Goal: Task Accomplishment & Management: Complete application form

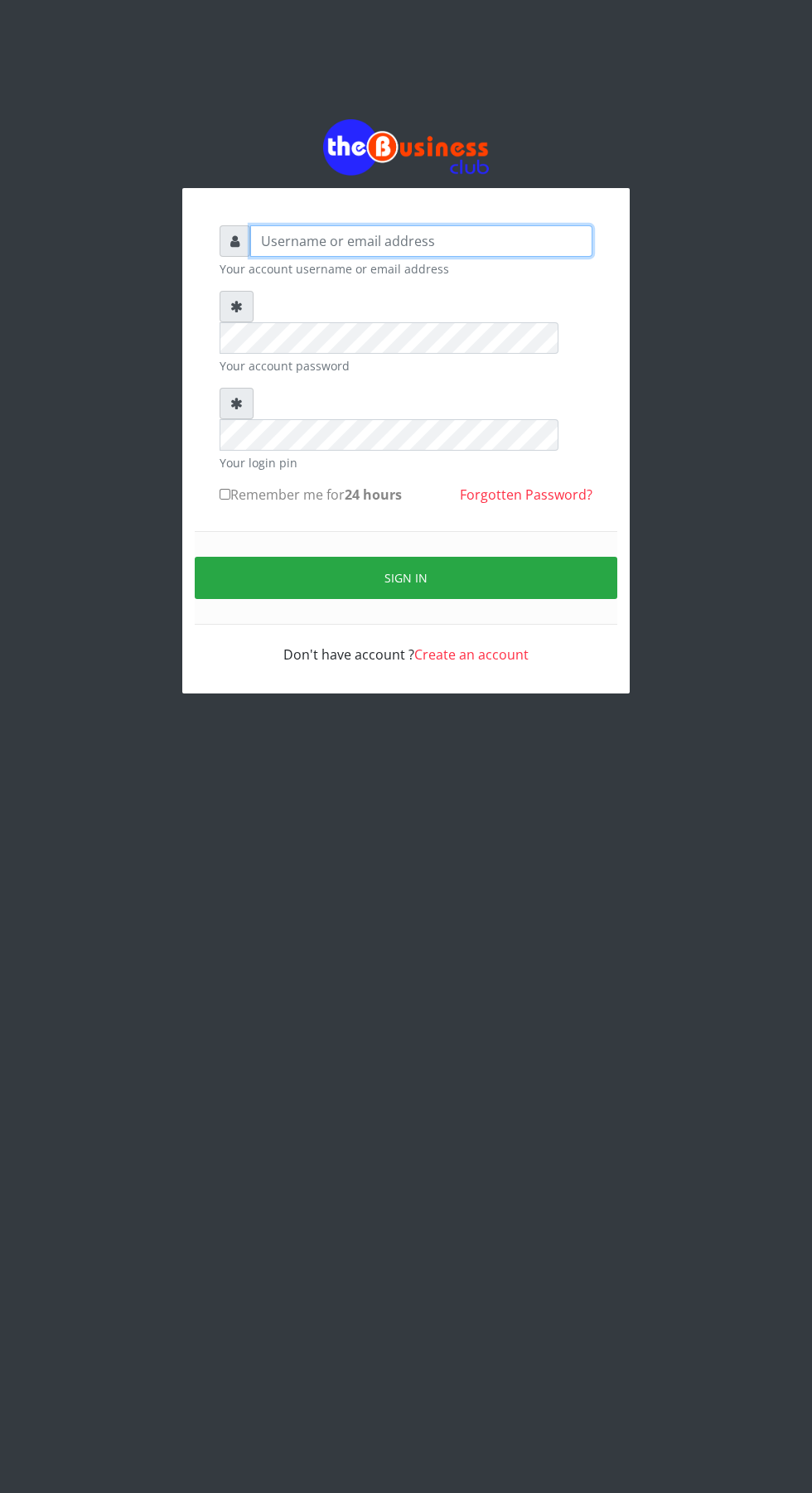
click at [518, 246] on input "text" at bounding box center [421, 240] width 342 height 32
click at [477, 254] on input "text" at bounding box center [421, 240] width 342 height 32
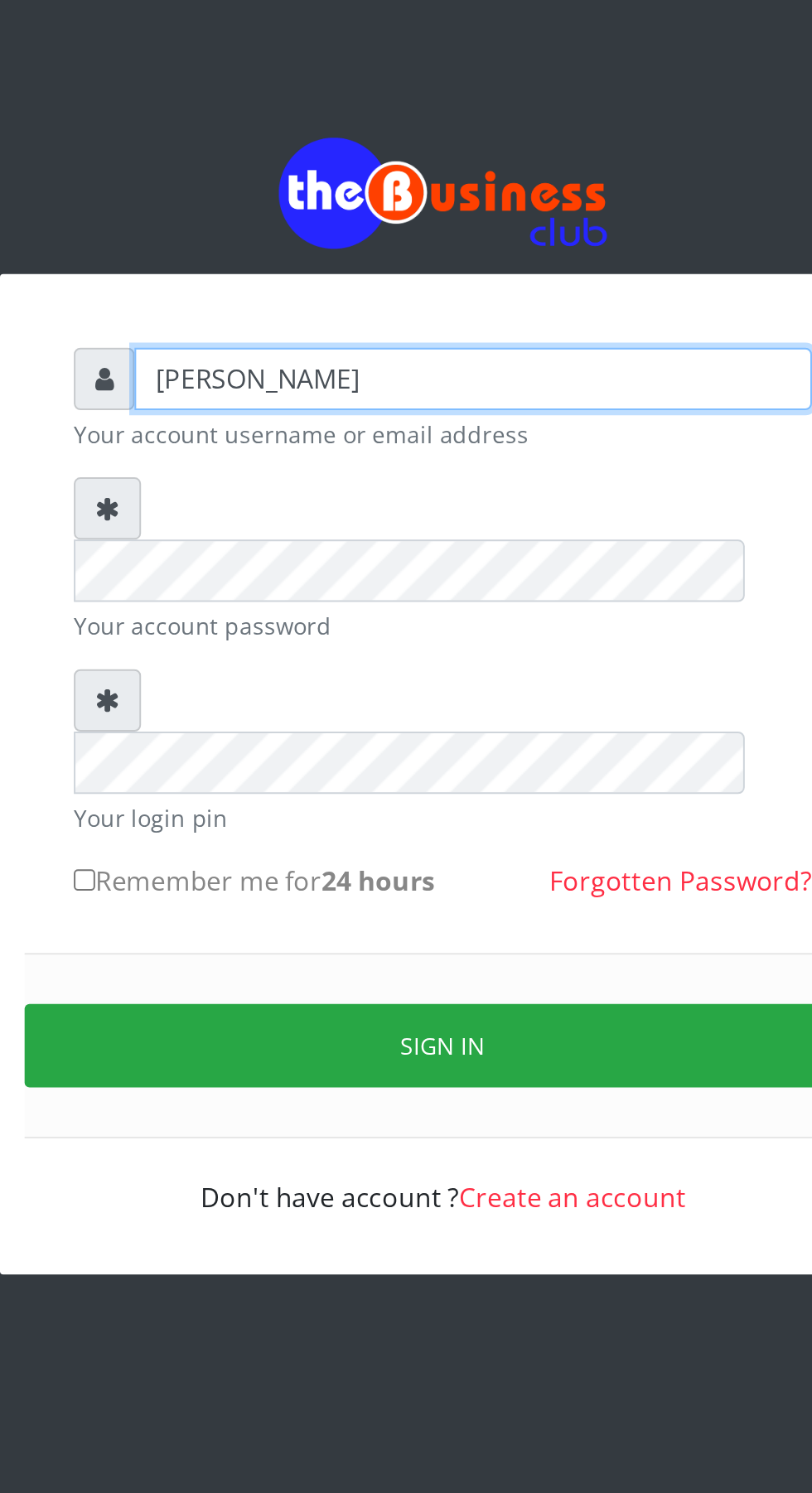
type input "[PERSON_NAME]"
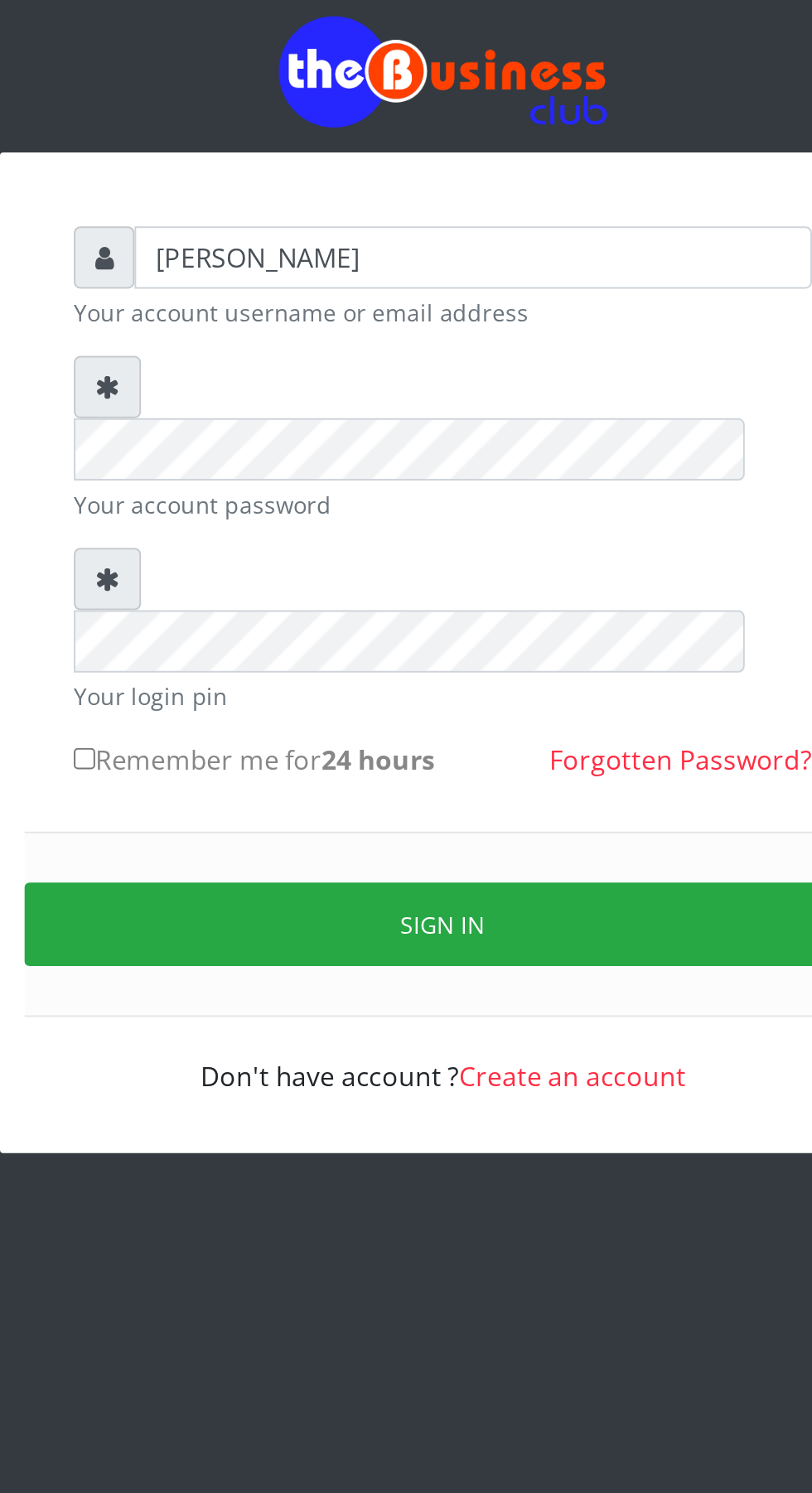
click at [230, 489] on input "Remember me for 24 hours" at bounding box center [225, 494] width 11 height 11
checkbox input "true"
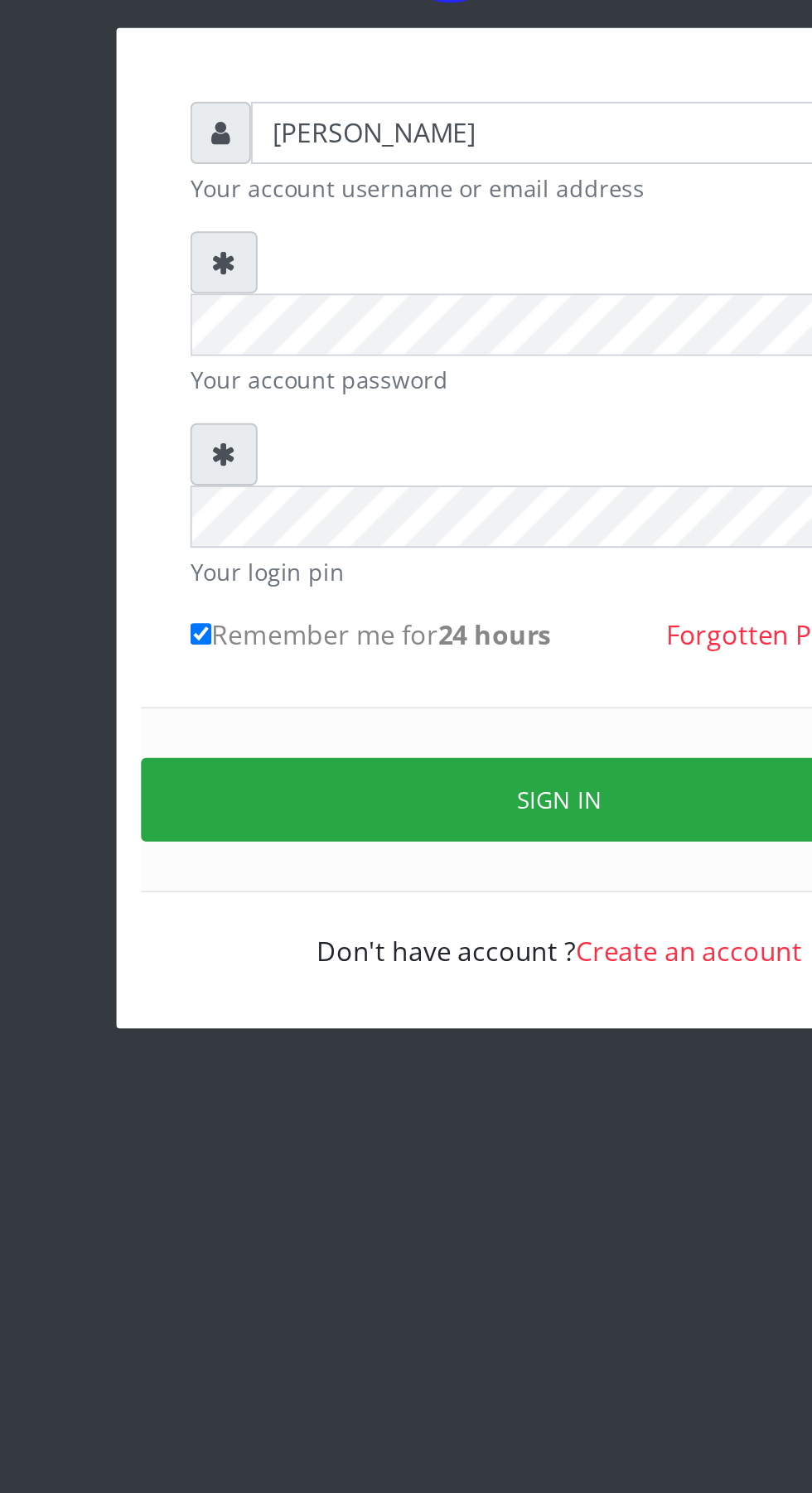
click at [430, 556] on button "Sign in" at bounding box center [406, 577] width 423 height 42
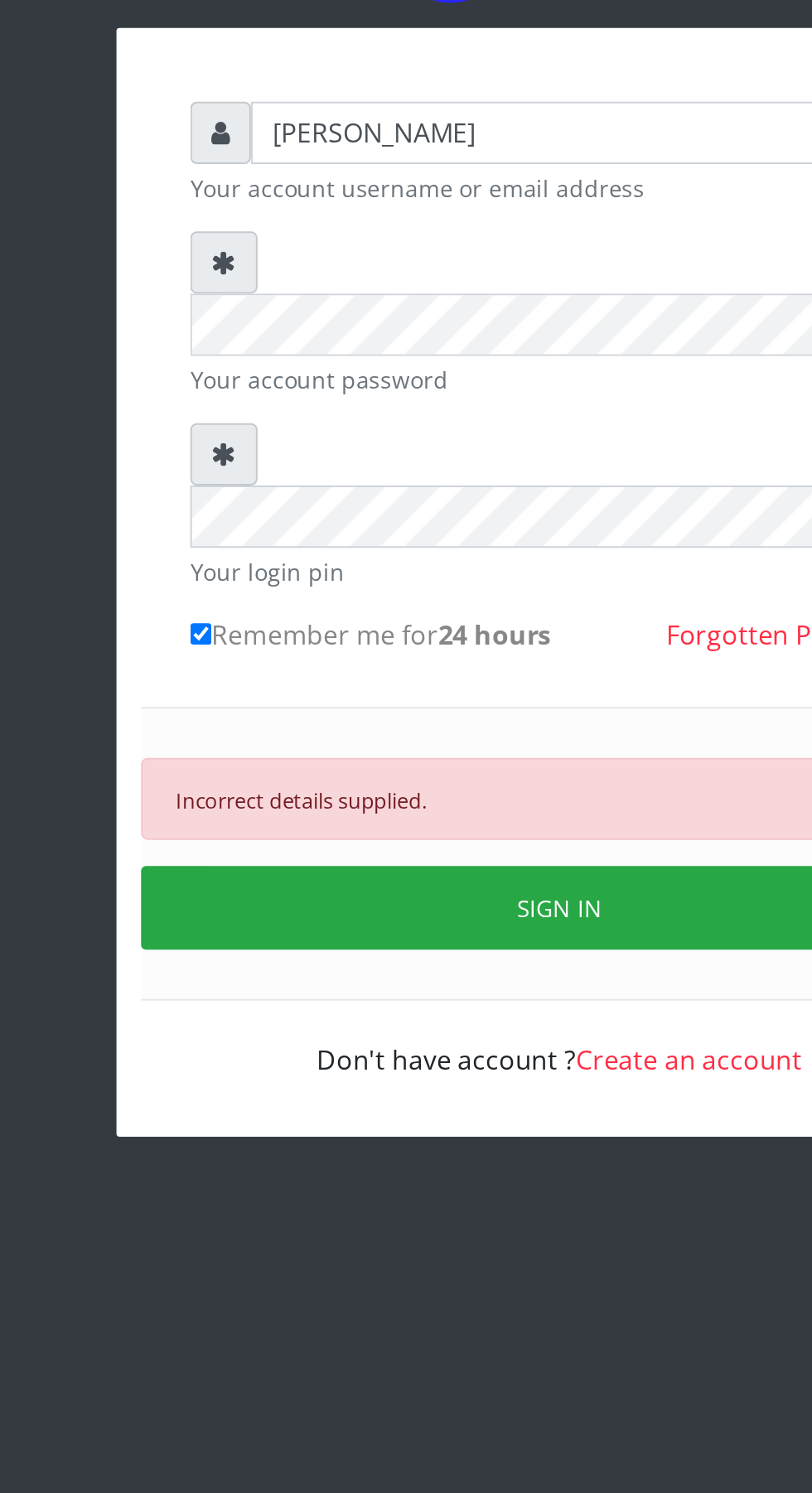
click at [387, 611] on button "SIGN IN" at bounding box center [406, 632] width 423 height 42
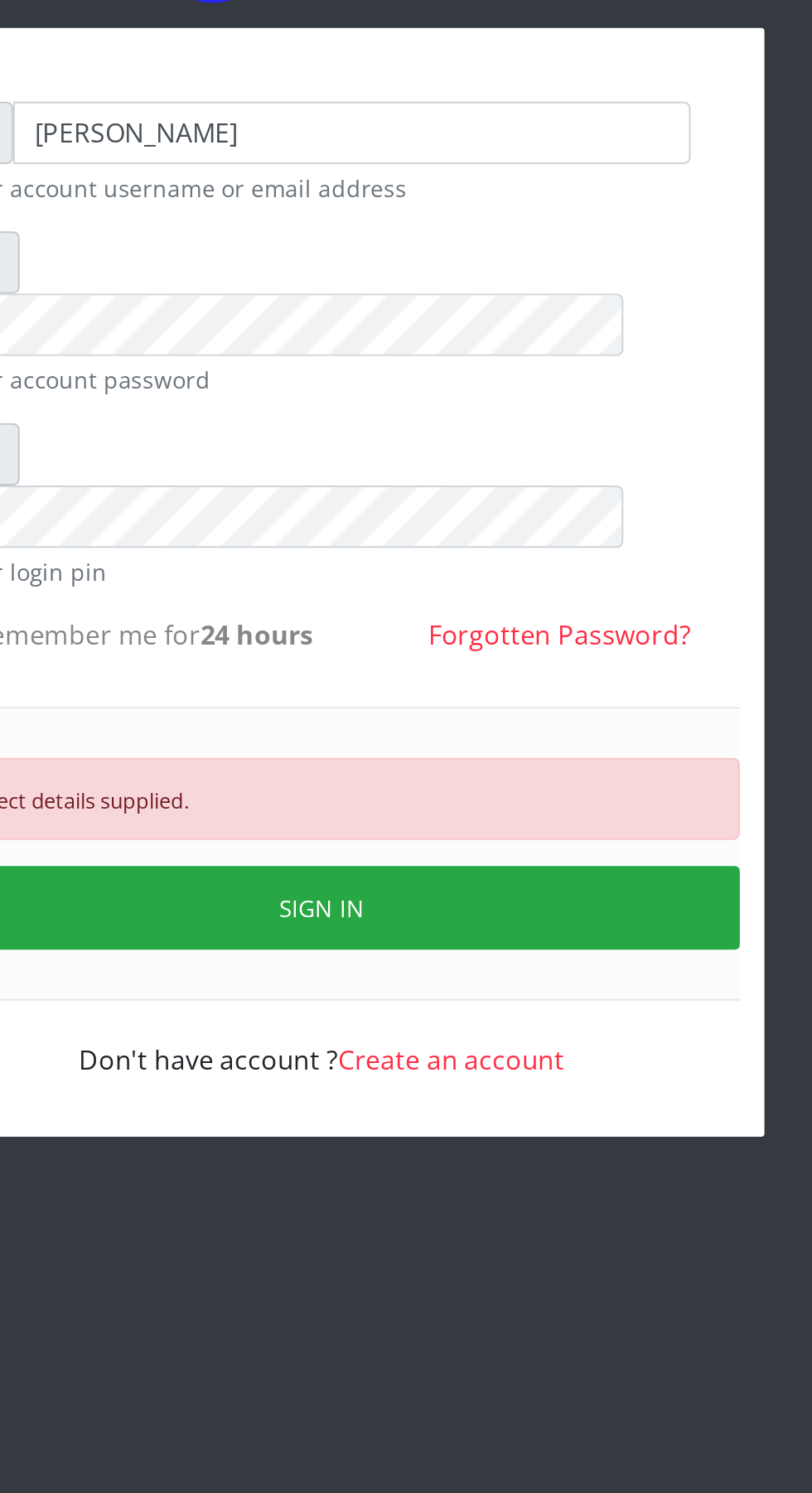
click at [485, 700] on link "Create an account" at bounding box center [471, 709] width 115 height 18
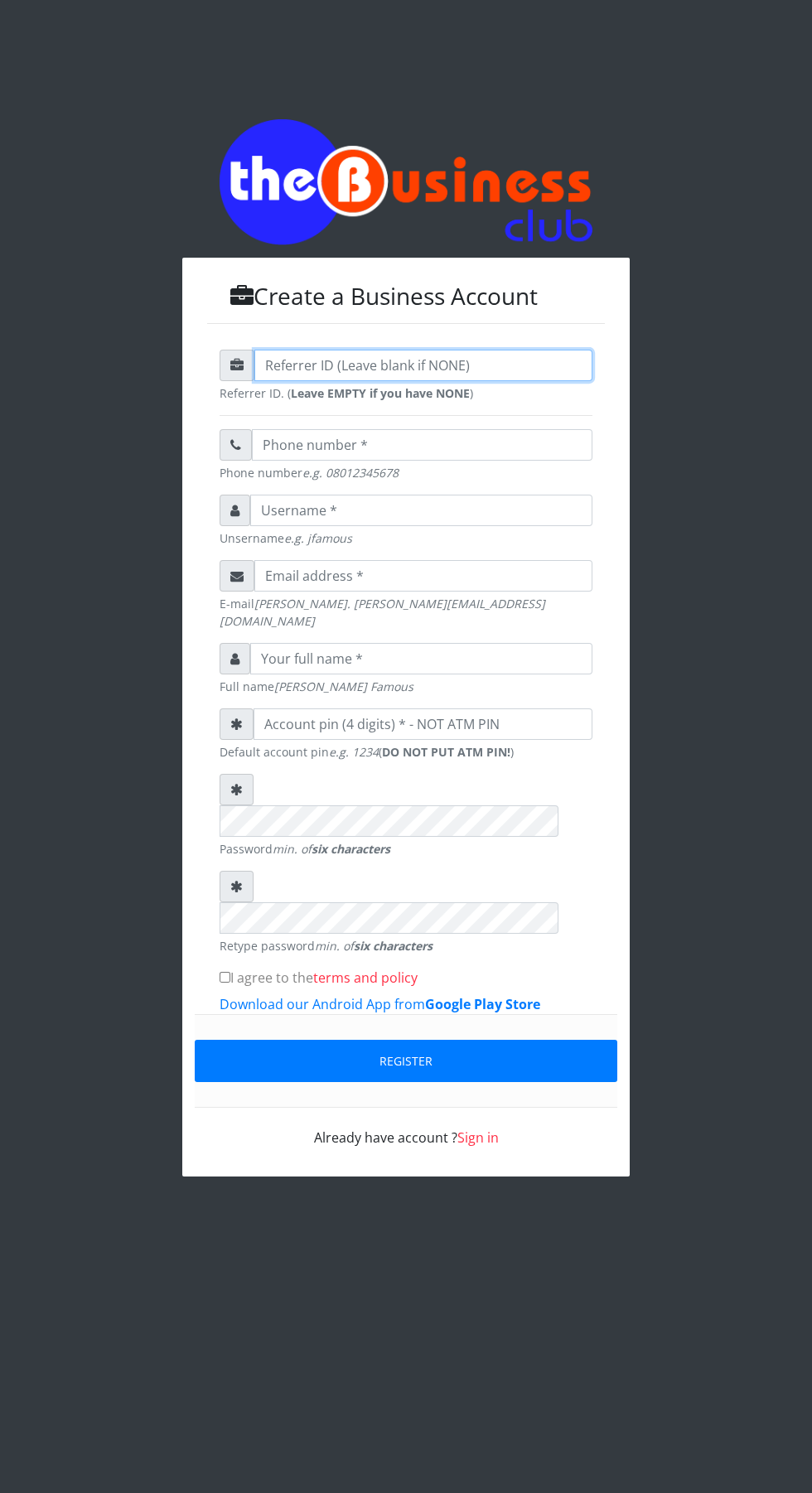
click at [529, 381] on input "text" at bounding box center [424, 365] width 338 height 32
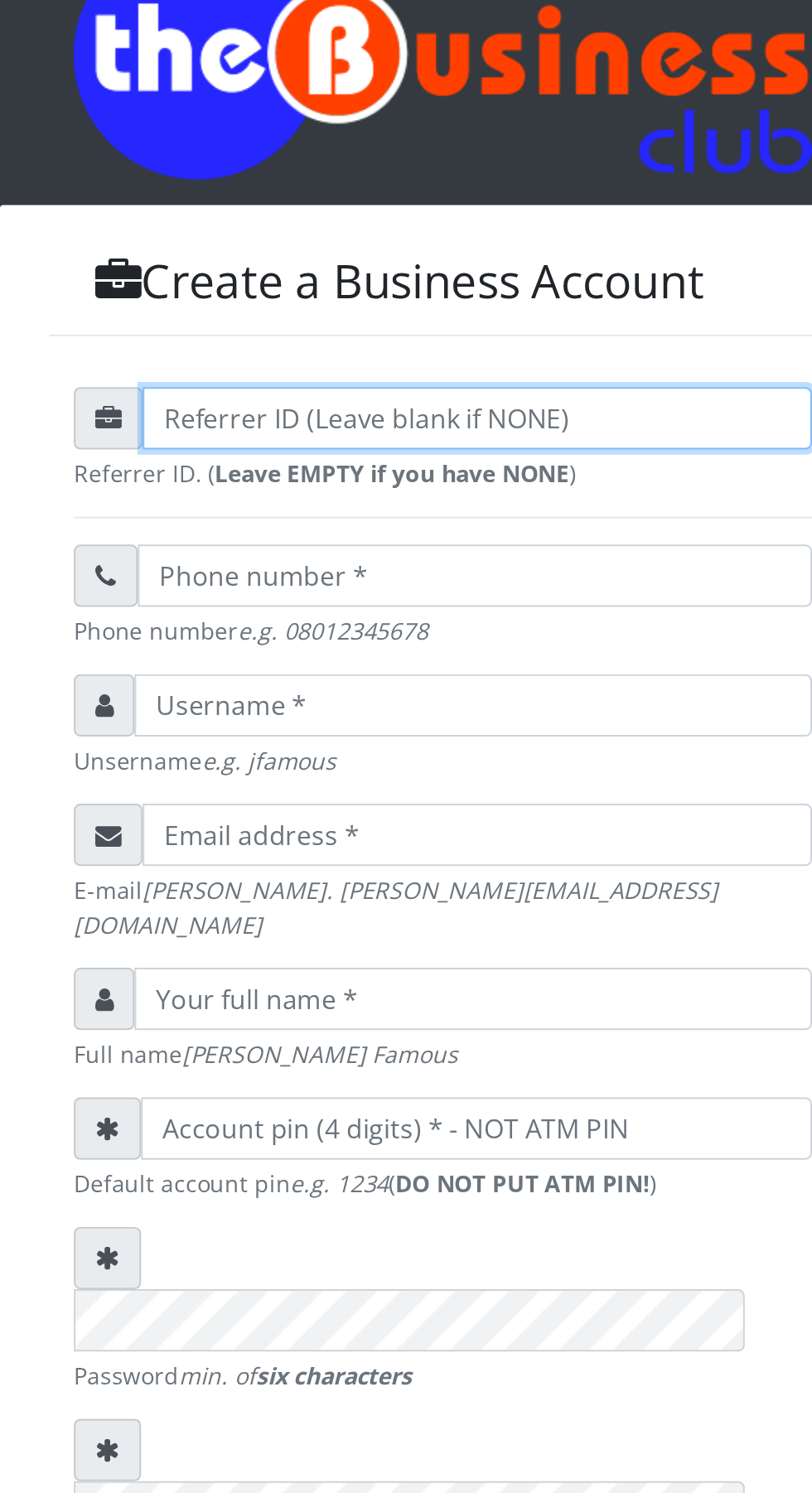
type input "R"
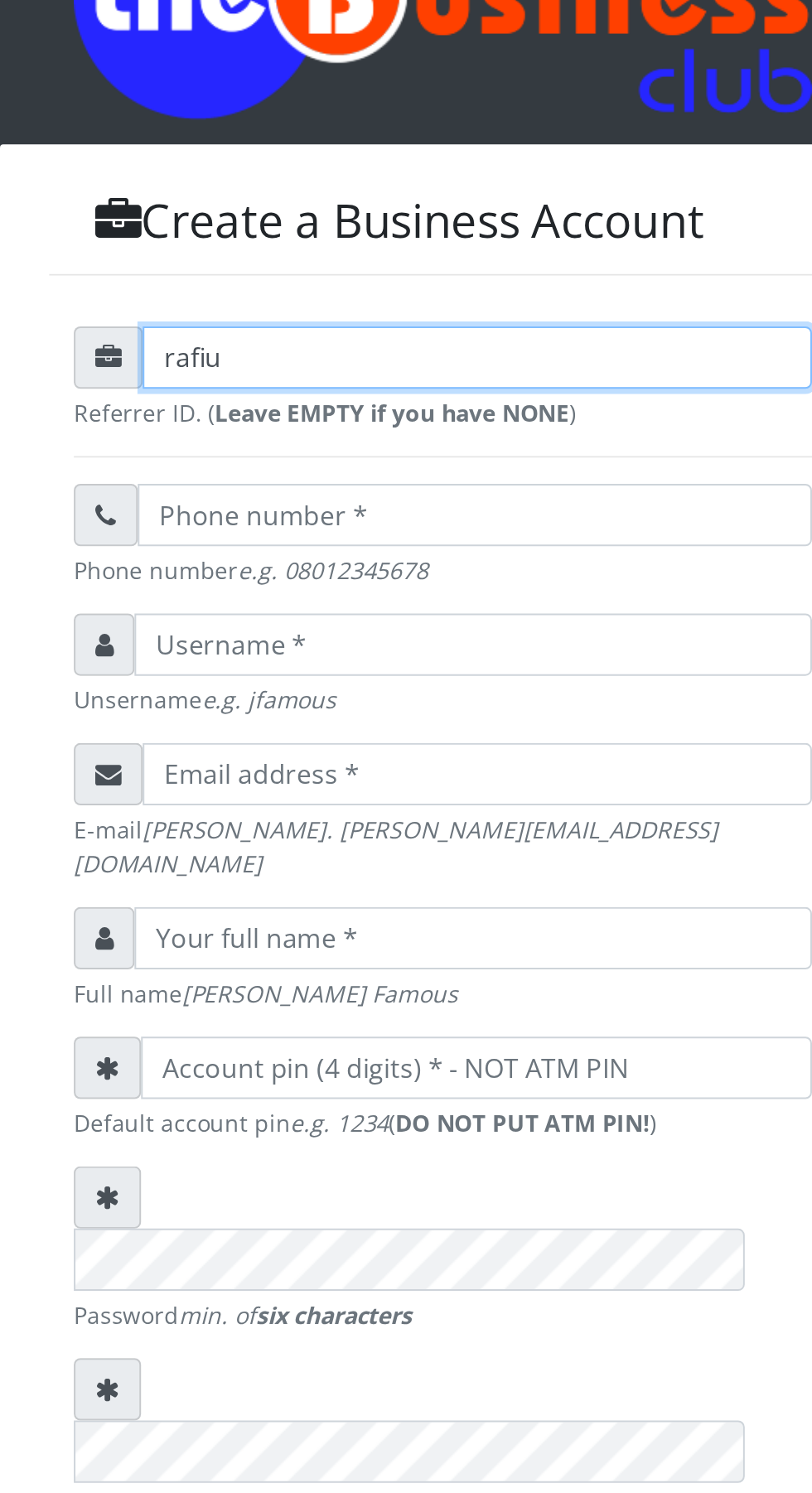
type input "rafiu"
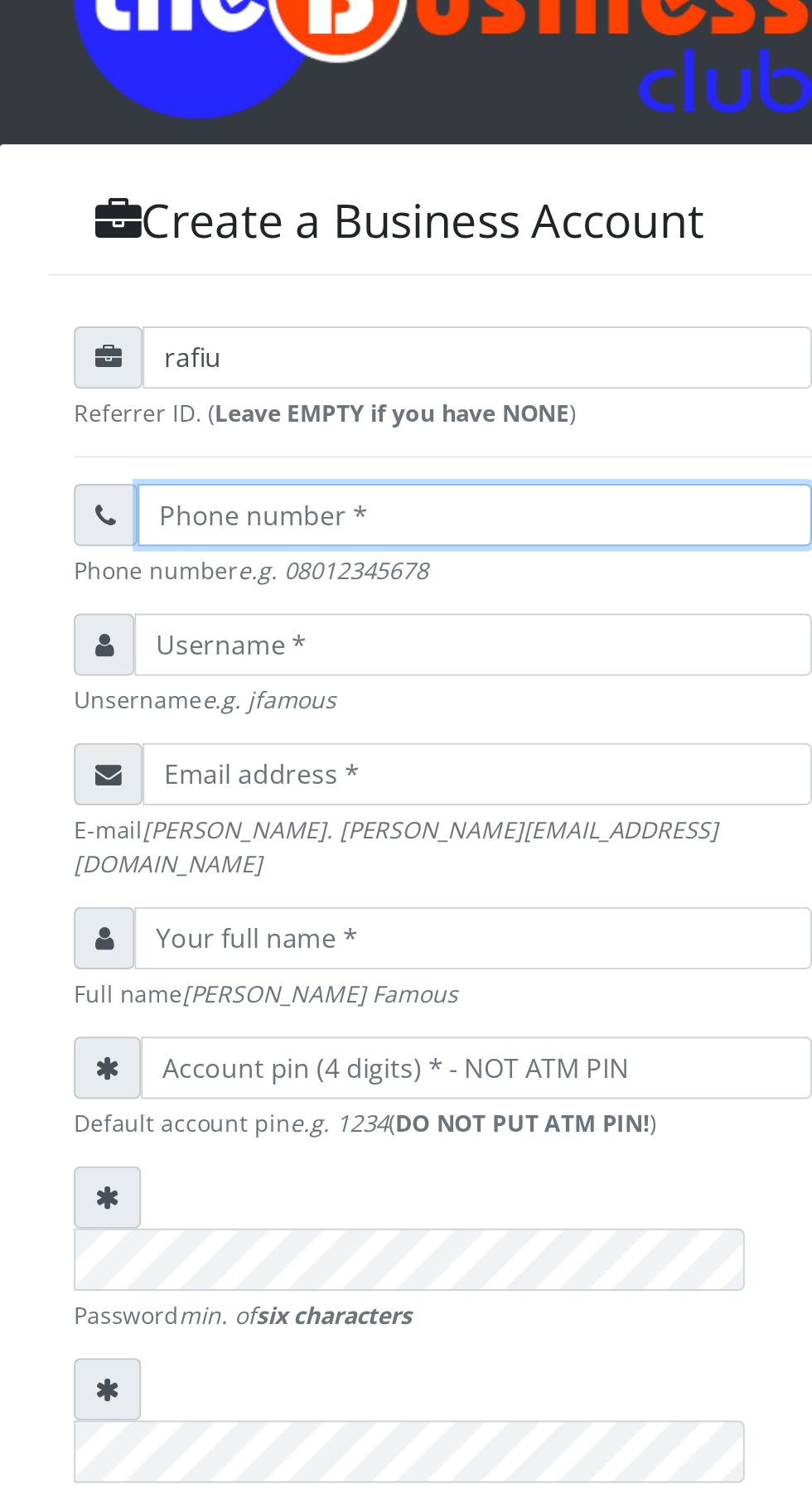
click at [395, 461] on input "text" at bounding box center [422, 444] width 341 height 32
type input "07034466521"
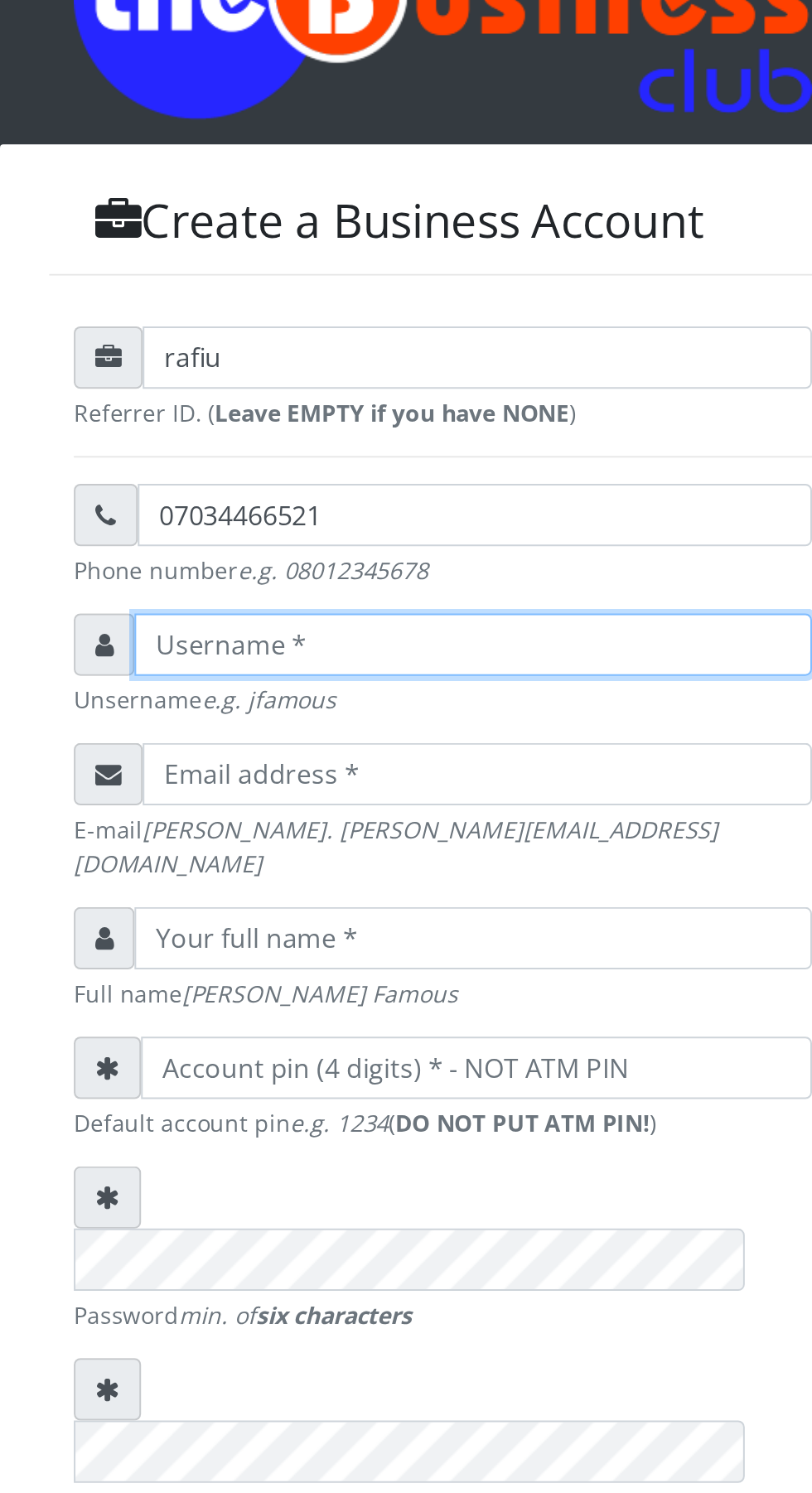
click at [385, 526] on input "text" at bounding box center [421, 510] width 342 height 32
type input "Adenekan"
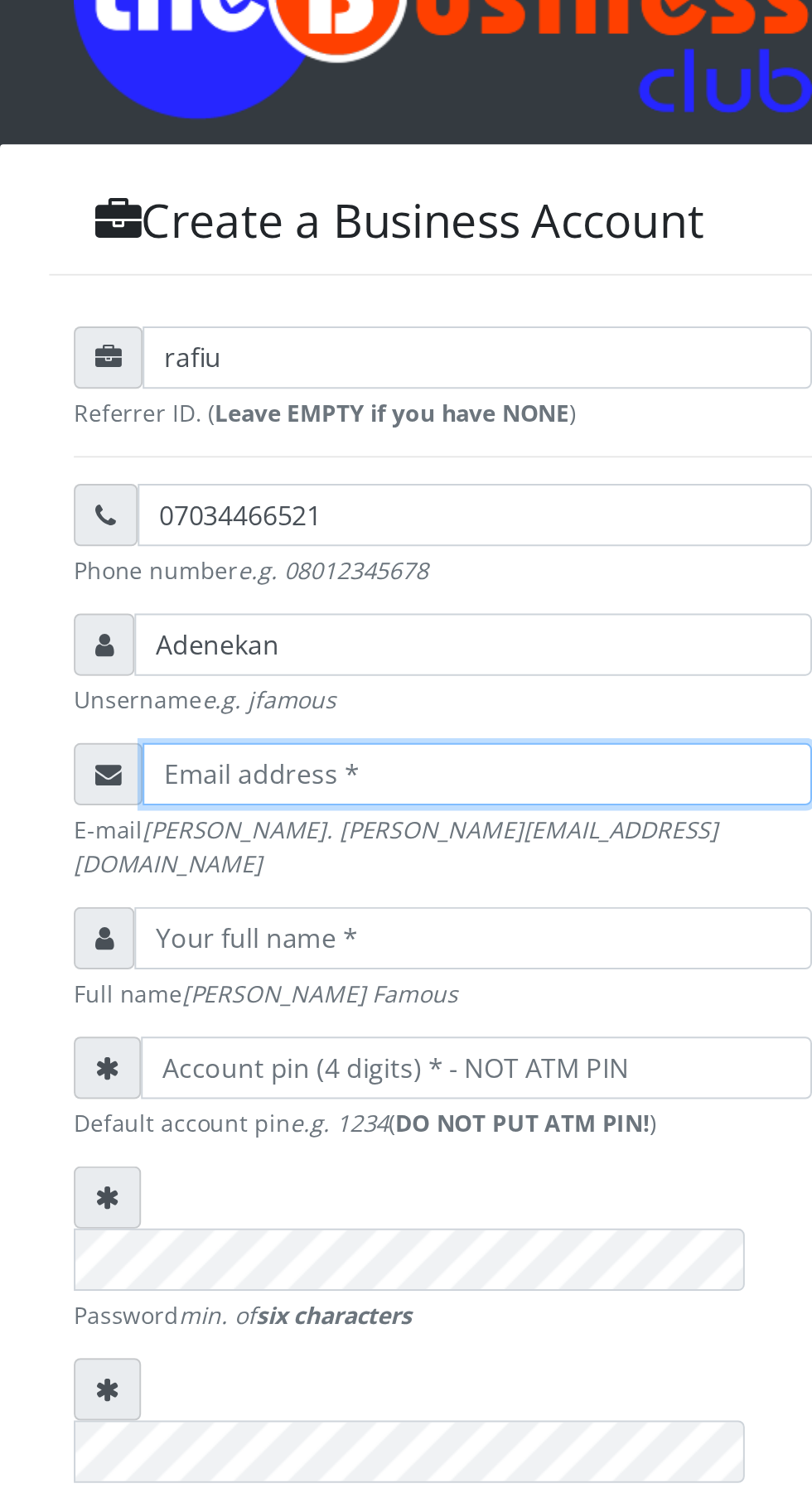
click at [378, 588] on input "email" at bounding box center [424, 575] width 338 height 32
type input "adenekanadejoke25@gmail.com"
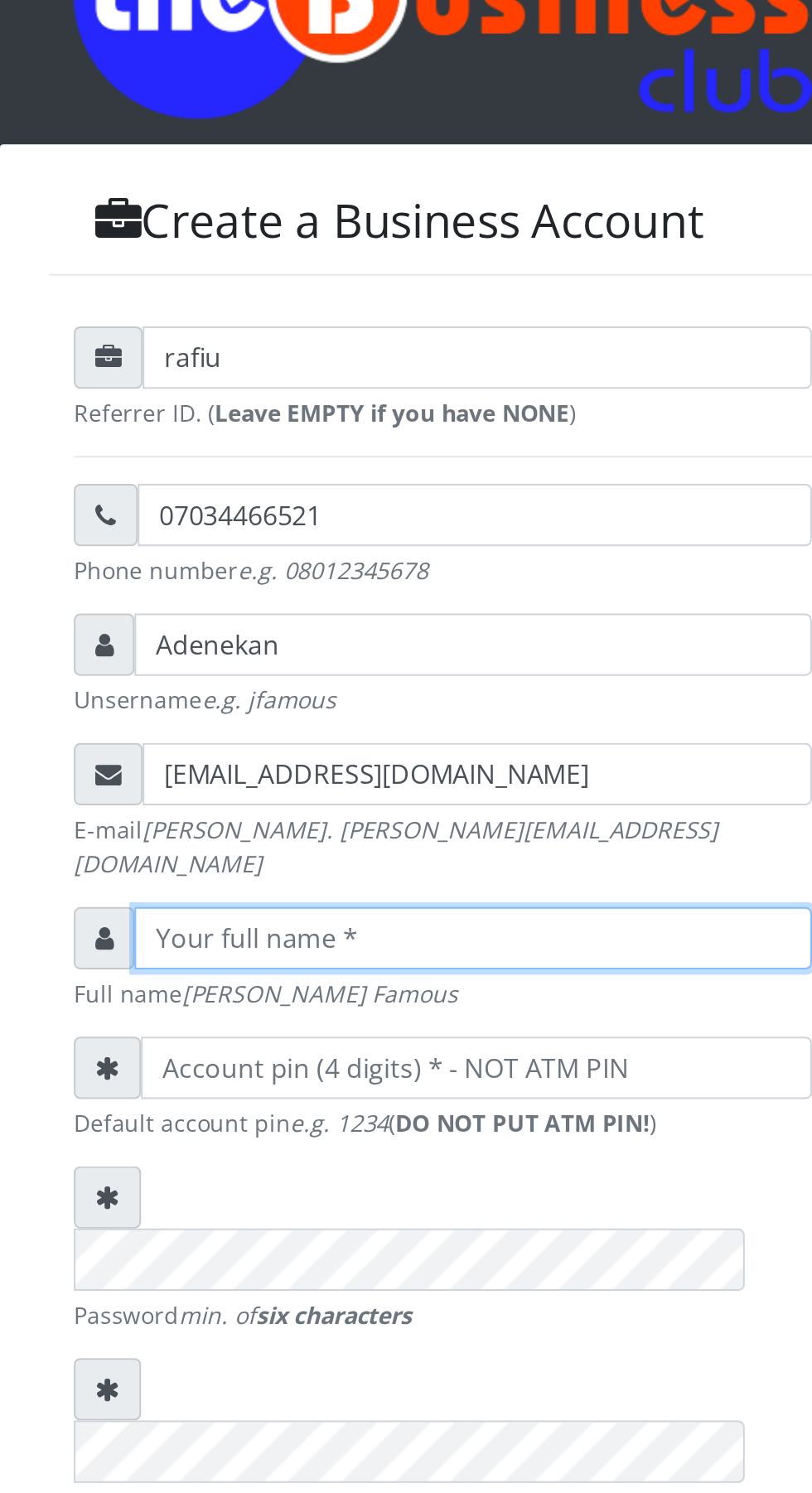
click at [386, 658] on input "text" at bounding box center [421, 658] width 342 height 32
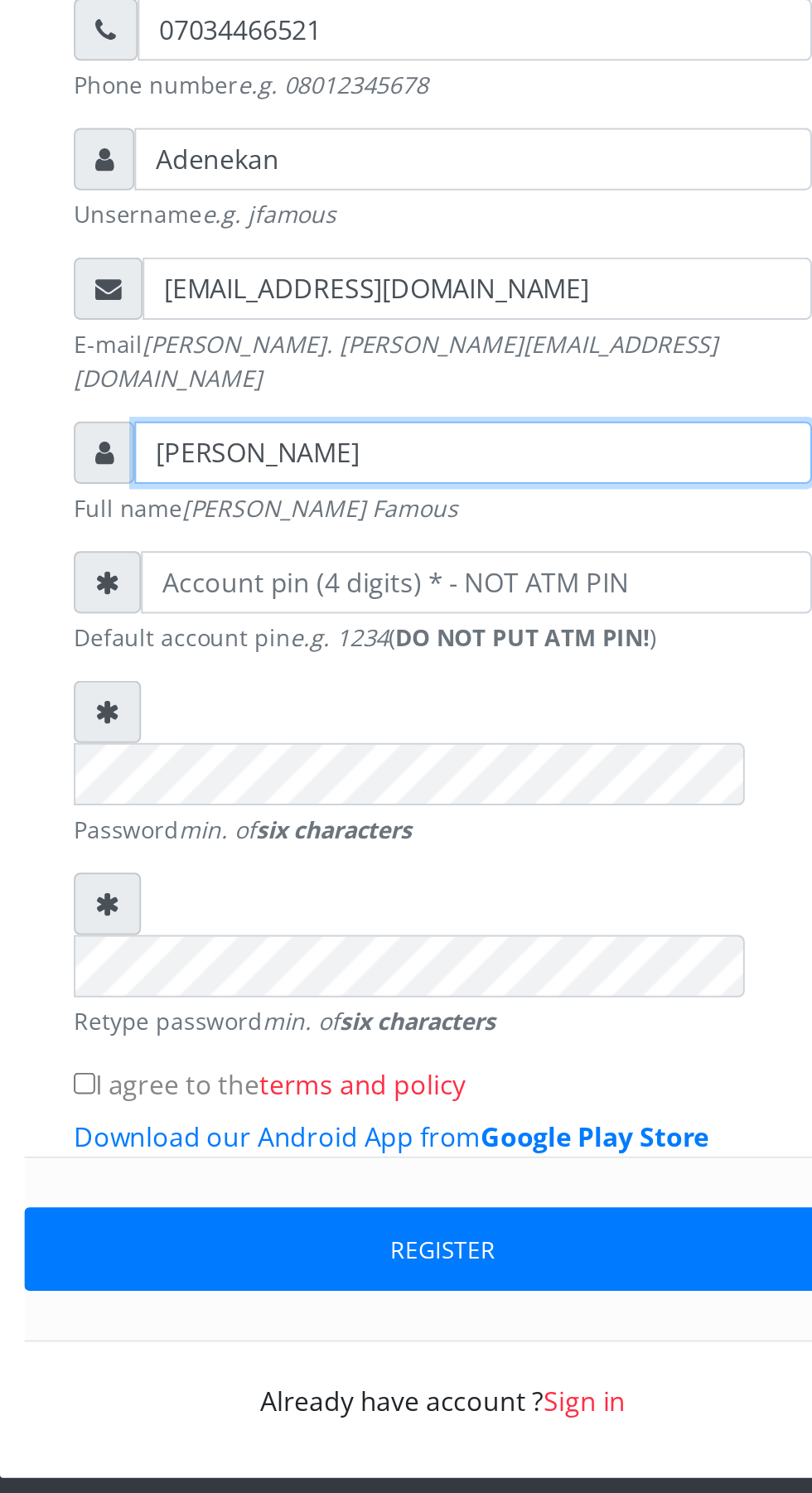
type input "adenekan florence"
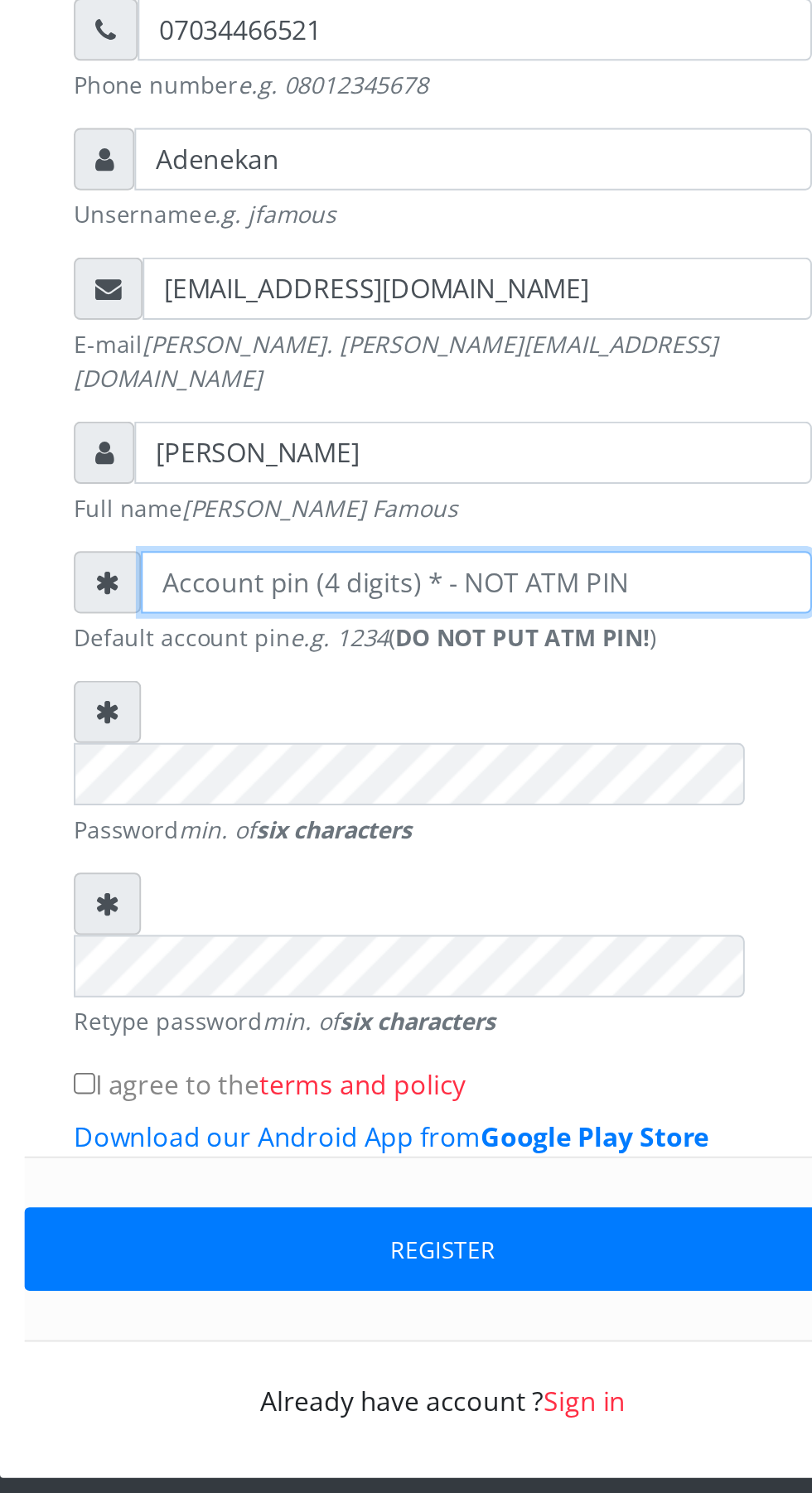
click at [460, 725] on input "number" at bounding box center [423, 723] width 339 height 32
type input "3446"
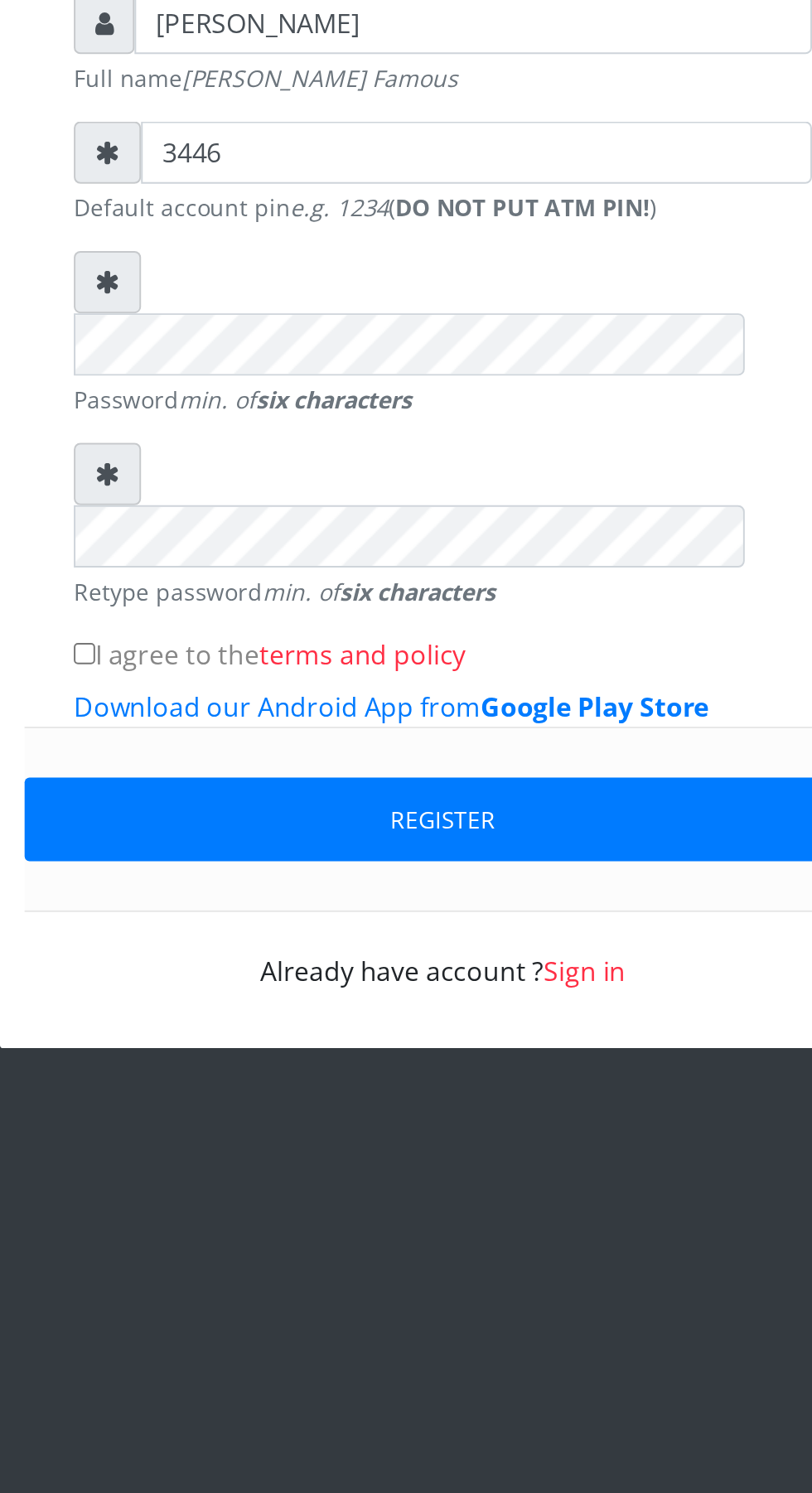
click at [226, 972] on input "I agree to the terms and policy" at bounding box center [225, 977] width 11 height 11
checkbox input "true"
click at [400, 1040] on button "Register" at bounding box center [406, 1060] width 423 height 42
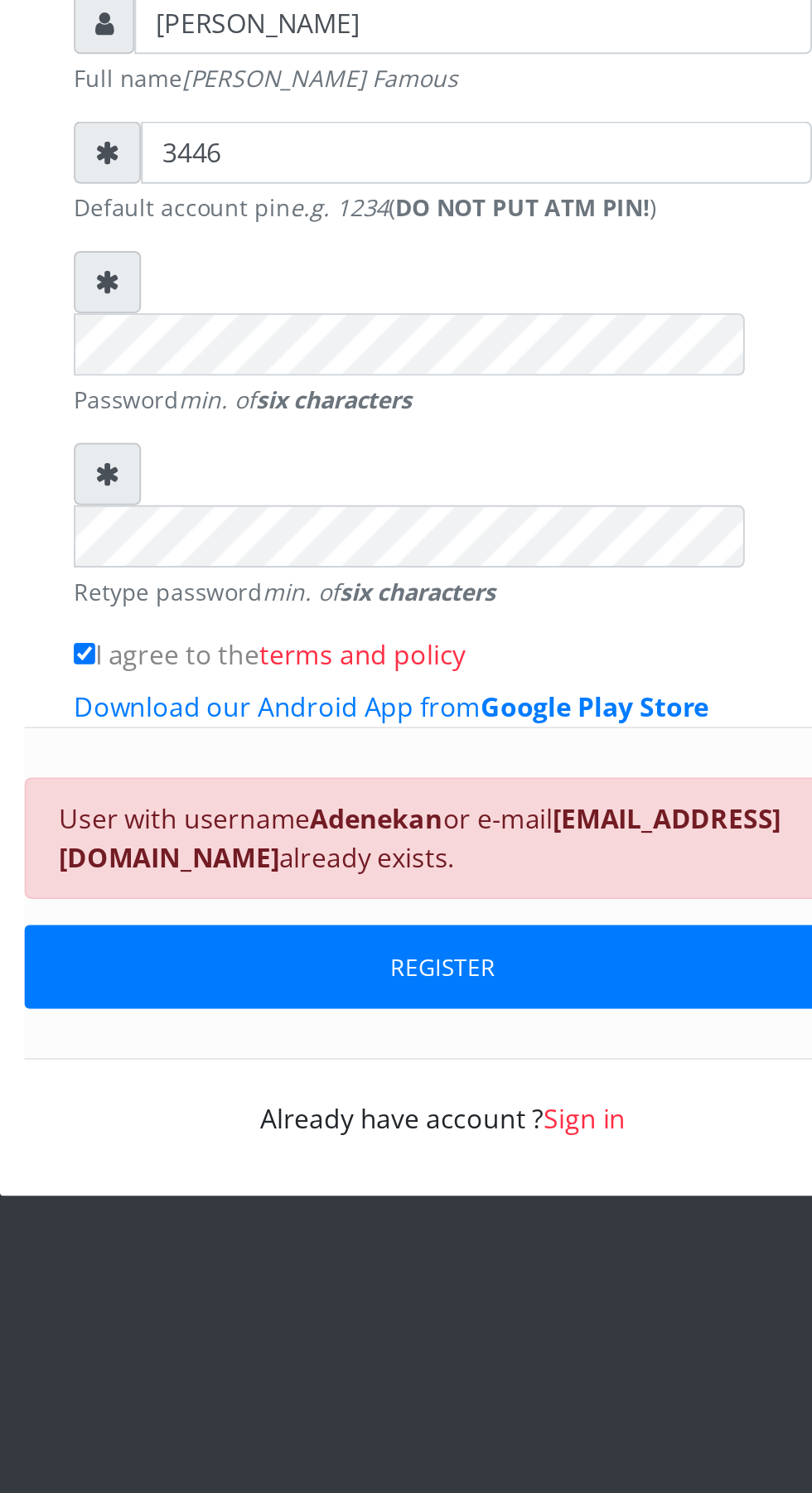
click at [372, 1115] on button "REGISTER" at bounding box center [406, 1135] width 423 height 42
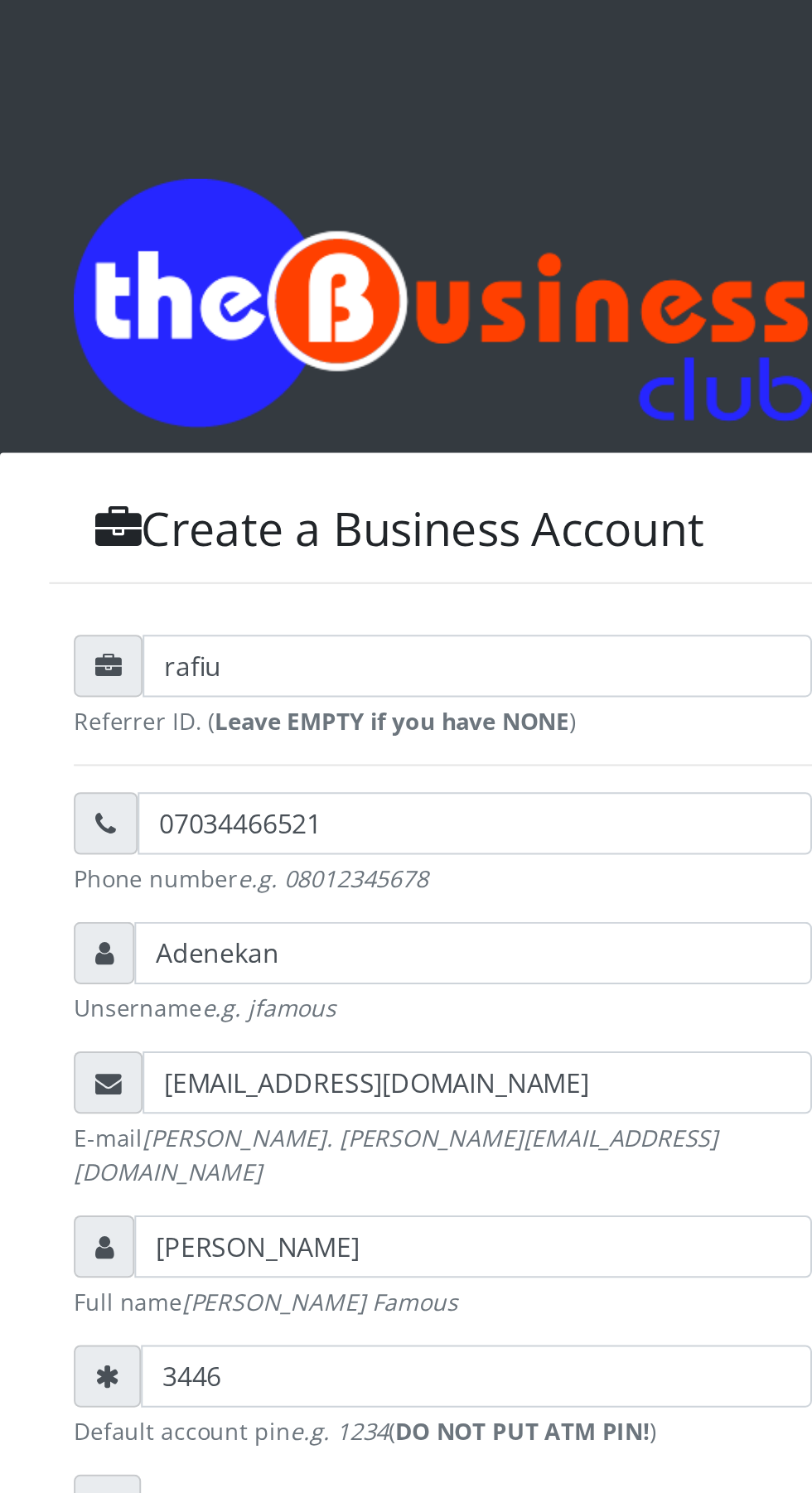
click at [368, 402] on small "Referrer ID. ( Leave EMPTY if you have NONE )" at bounding box center [406, 393] width 373 height 17
click at [372, 415] on form "rafiu Referrer ID. ( Leave EMPTY if you have NONE ) 07034466521 Phone number e.…" at bounding box center [406, 786] width 373 height 872
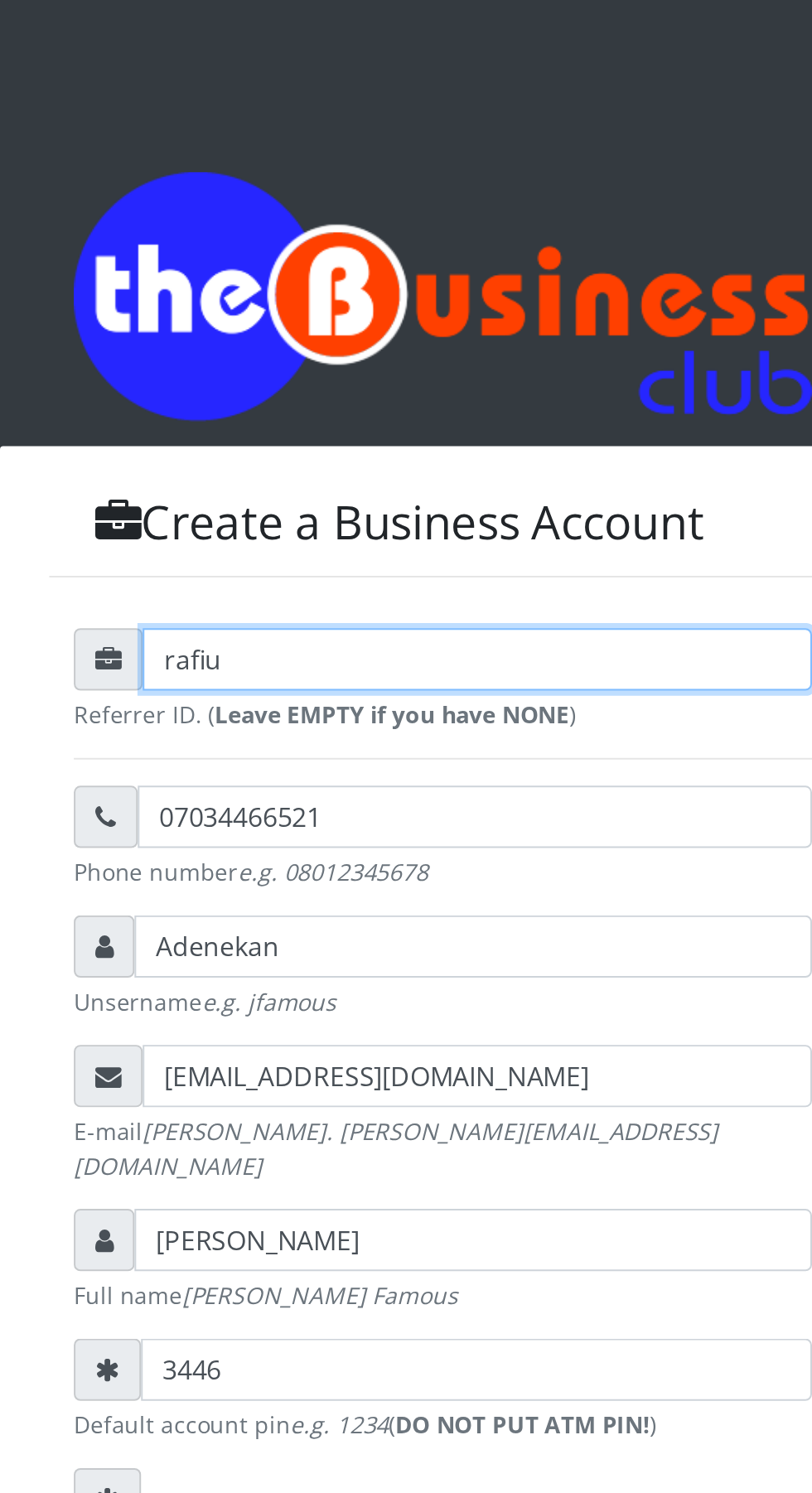
click at [314, 378] on input "rafiu" at bounding box center [424, 365] width 338 height 32
click at [358, 368] on input "rafiu" at bounding box center [424, 365] width 338 height 32
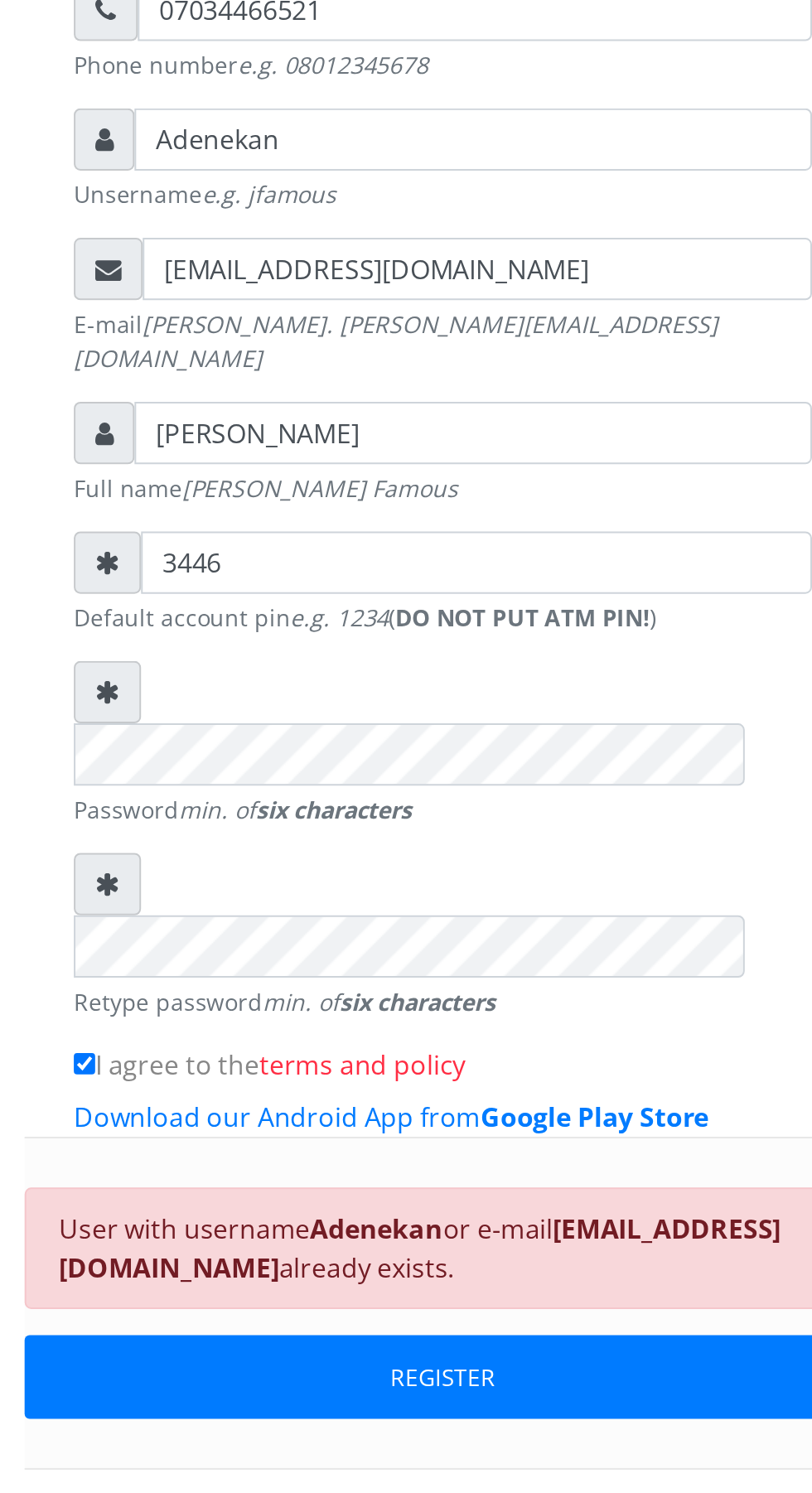
click at [482, 1203] on link "Sign in" at bounding box center [478, 1212] width 42 height 18
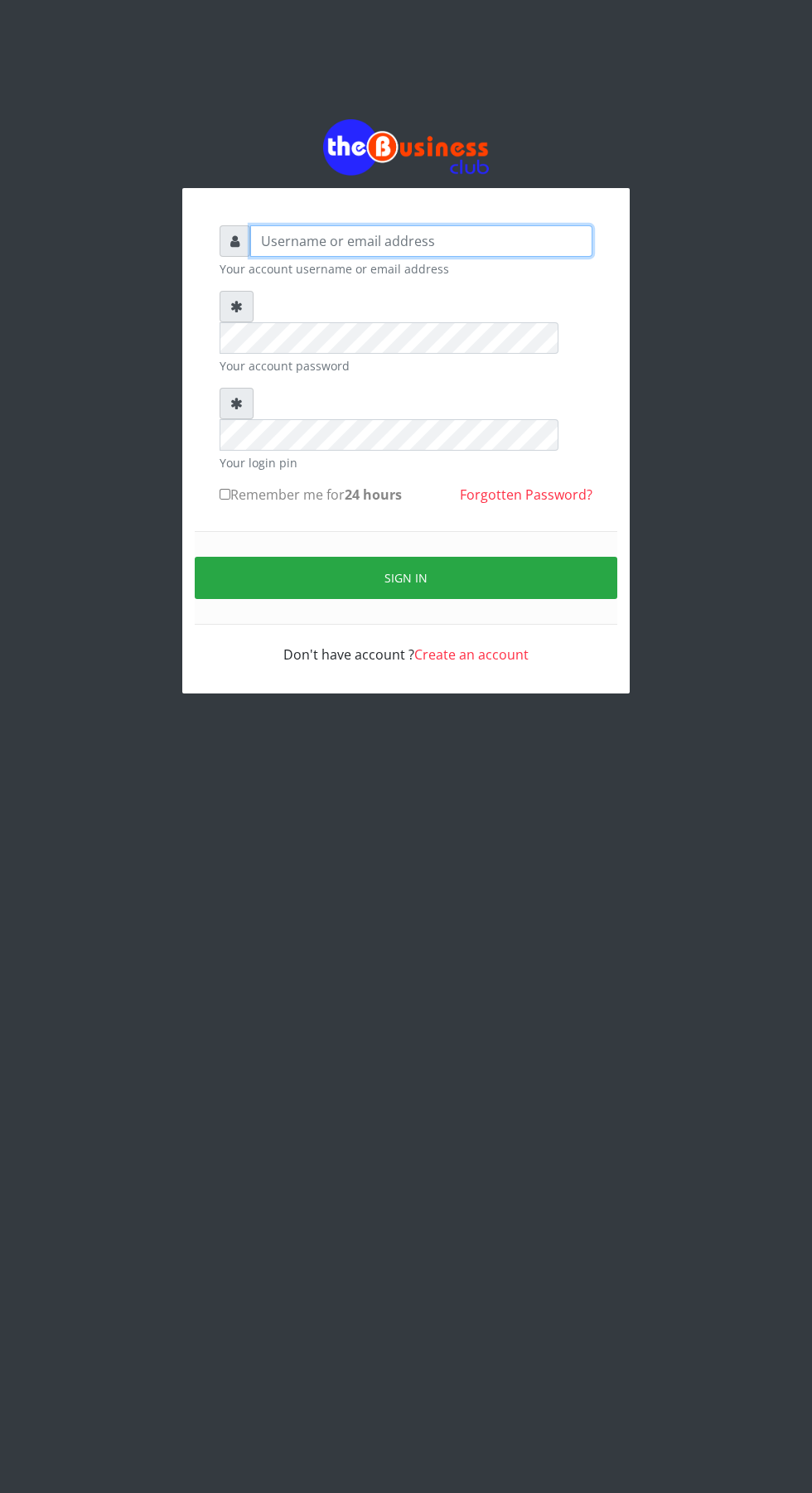
click at [488, 244] on input "text" at bounding box center [421, 240] width 342 height 32
click at [427, 250] on input "text" at bounding box center [421, 240] width 342 height 32
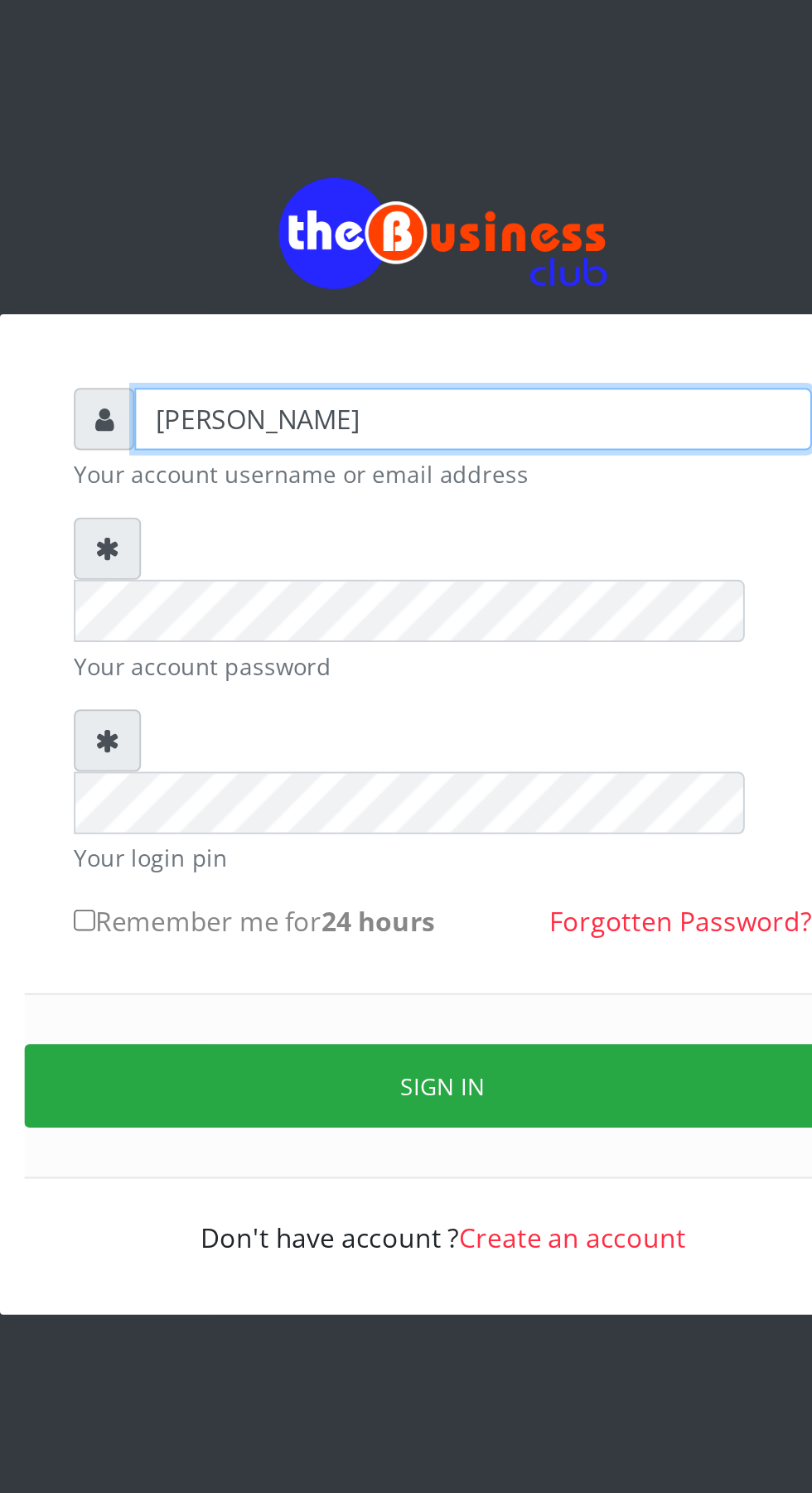
type input "[PERSON_NAME]"
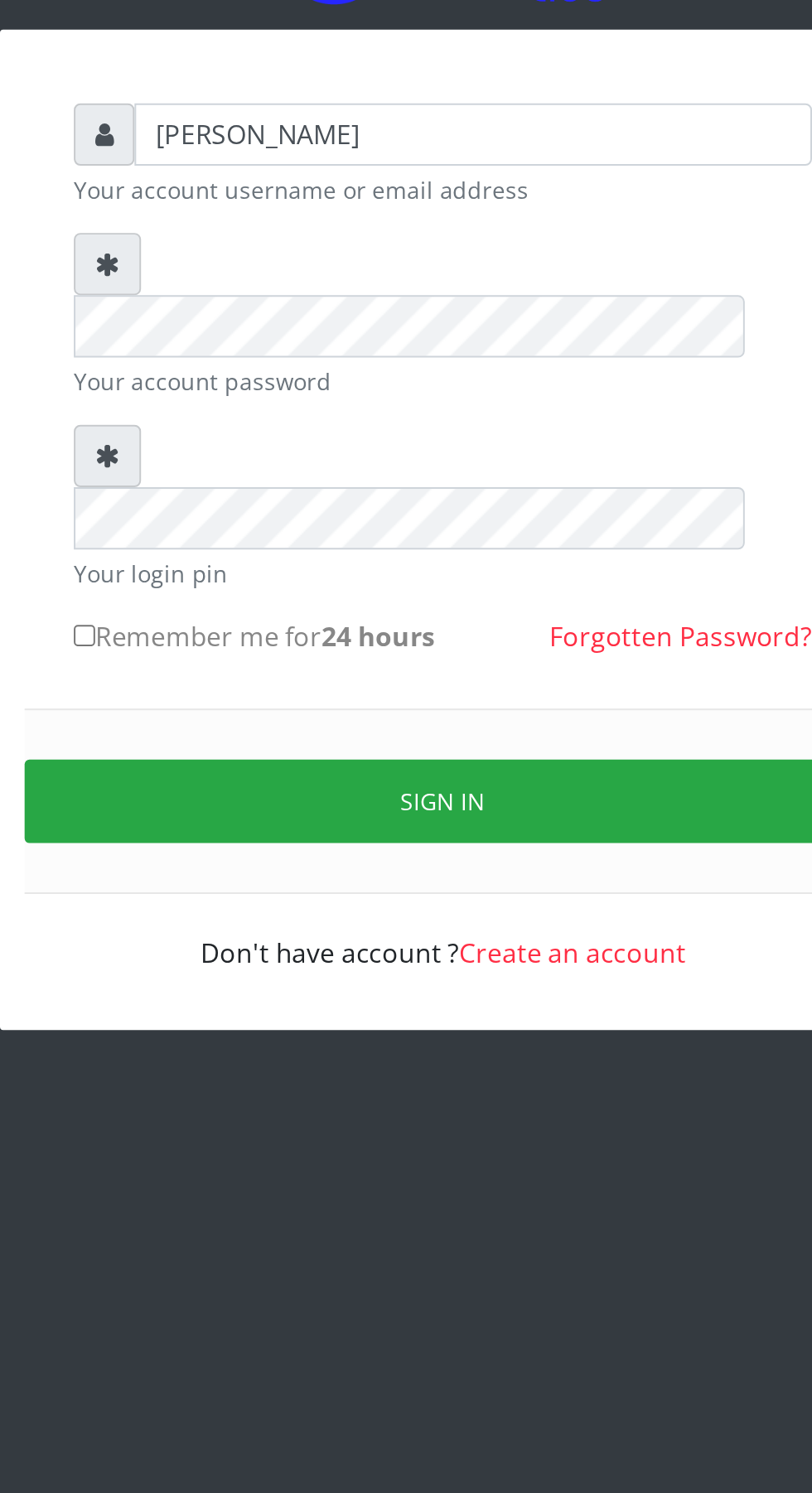
click at [440, 556] on button "Sign in" at bounding box center [406, 577] width 423 height 42
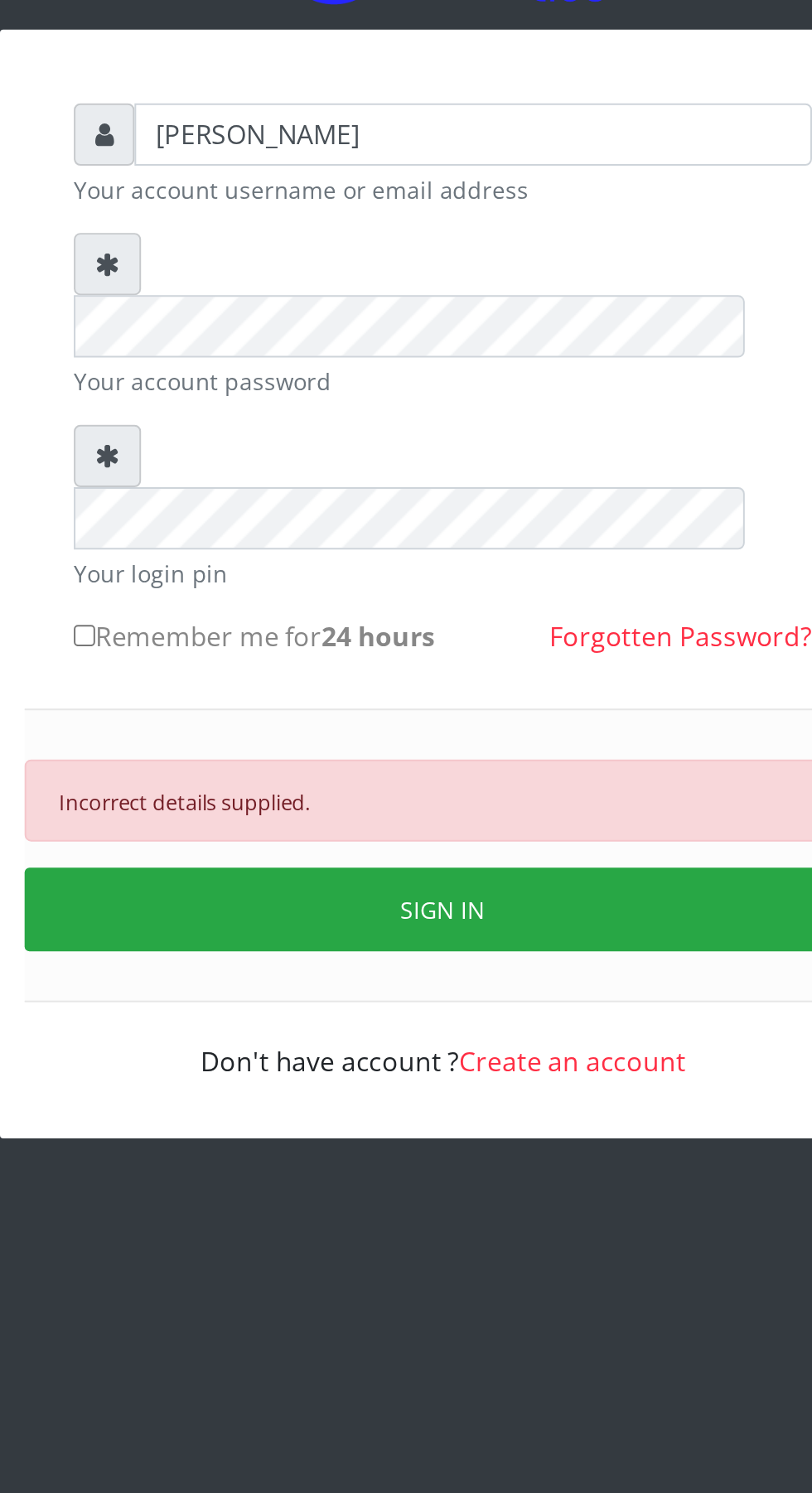
click at [220, 489] on input "Remember me for 24 hours" at bounding box center [225, 494] width 11 height 11
checkbox input "true"
click at [431, 611] on button "SIGN IN" at bounding box center [406, 632] width 423 height 42
click at [433, 611] on button "SIGN IN" at bounding box center [406, 632] width 423 height 42
click at [551, 485] on link "Forgotten Password?" at bounding box center [526, 494] width 133 height 18
